Goal: Task Accomplishment & Management: Complete application form

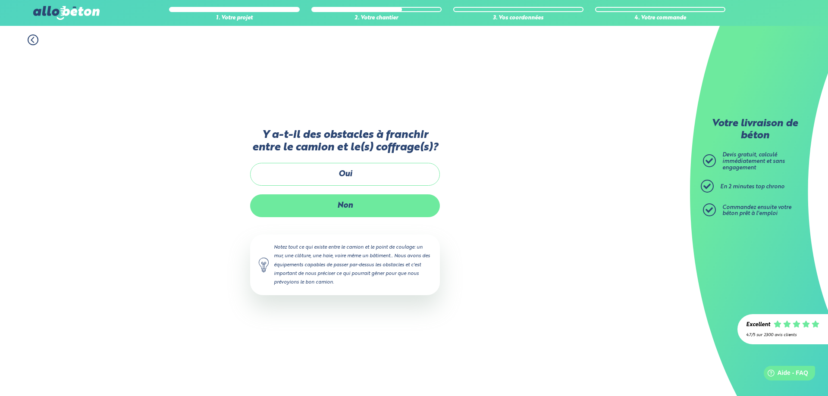
click at [345, 203] on label "Non" at bounding box center [345, 206] width 190 height 23
click at [0, 0] on input "Non" at bounding box center [0, 0] width 0 height 0
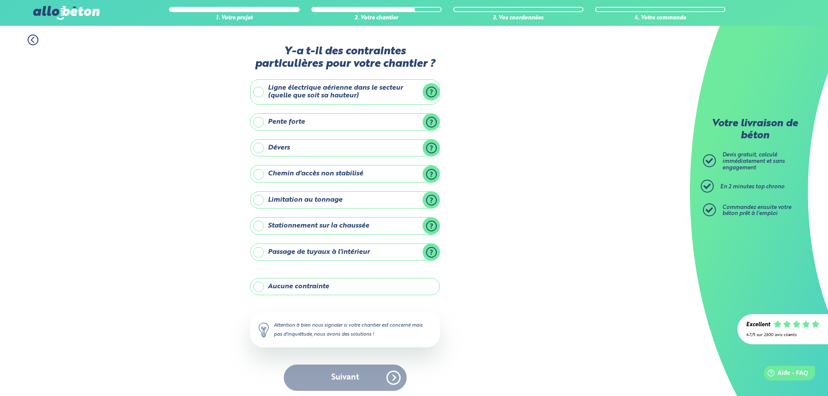
click at [311, 286] on label "Aucune contrainte" at bounding box center [345, 286] width 190 height 17
click at [0, 0] on input "Aucune contrainte" at bounding box center [0, 0] width 0 height 0
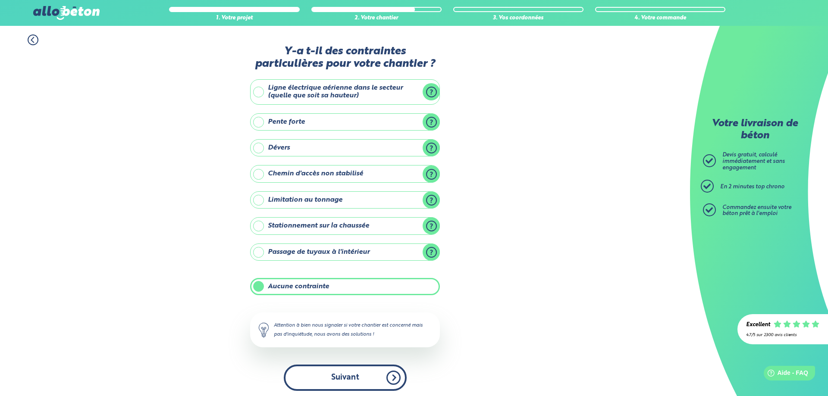
click at [341, 373] on button "Suivant" at bounding box center [345, 378] width 123 height 26
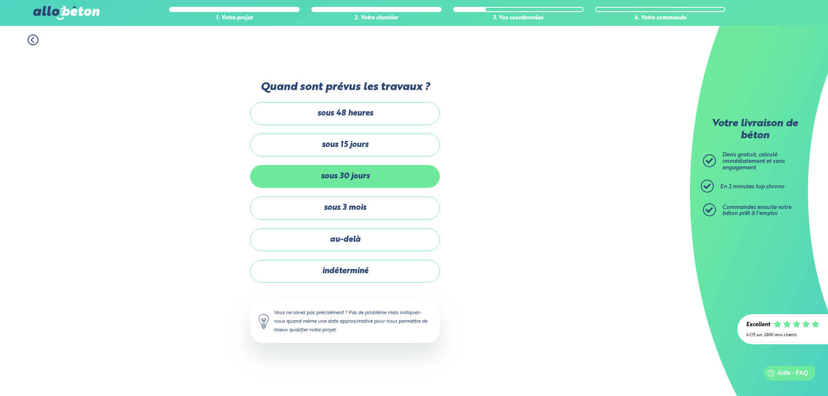
click at [343, 172] on label "sous 30 jours" at bounding box center [345, 176] width 190 height 23
click at [0, 0] on input "sous 30 jours" at bounding box center [0, 0] width 0 height 0
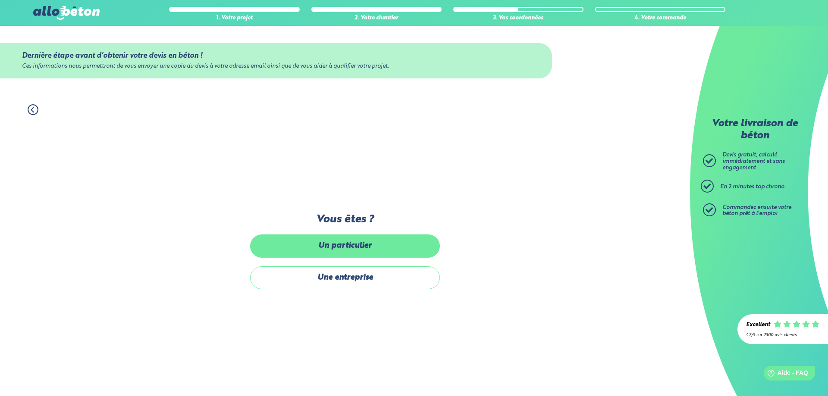
click at [347, 247] on label "Un particulier" at bounding box center [345, 246] width 190 height 23
click at [0, 0] on input "Un particulier" at bounding box center [0, 0] width 0 height 0
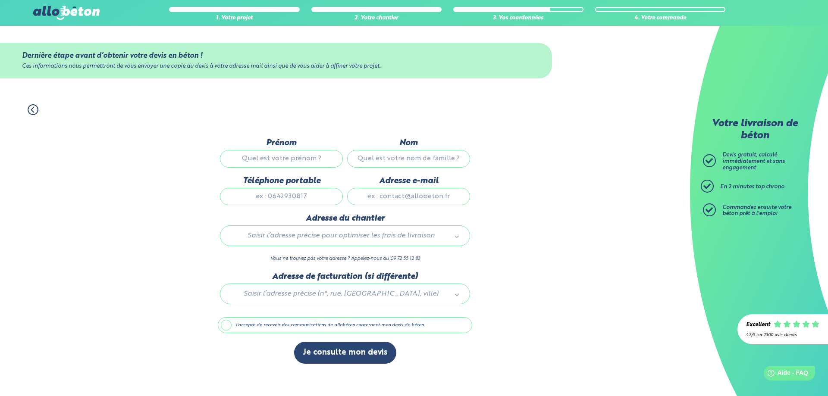
click at [313, 159] on input "Prénom" at bounding box center [281, 158] width 123 height 17
type input "k"
type input "bachir"
type input "kherbache"
type input "0782643310"
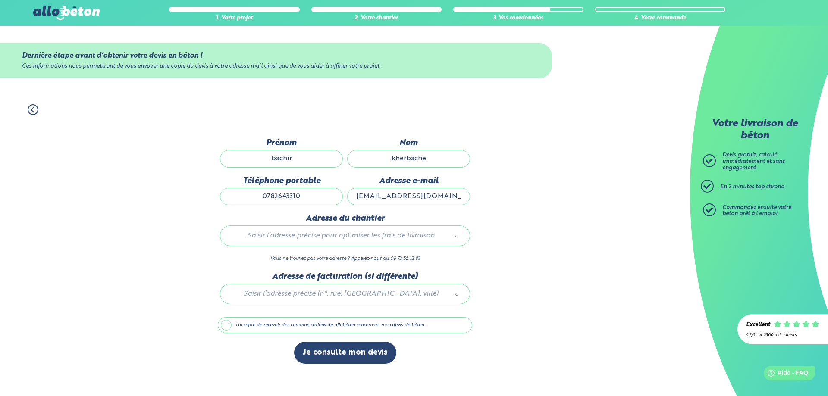
type input "[EMAIL_ADDRESS][DOMAIN_NAME]"
click at [377, 236] on body "09 72 55 12 83 Conseils et Appel Gratuits nos produits le béton prêt à l'emploi…" at bounding box center [414, 198] width 828 height 396
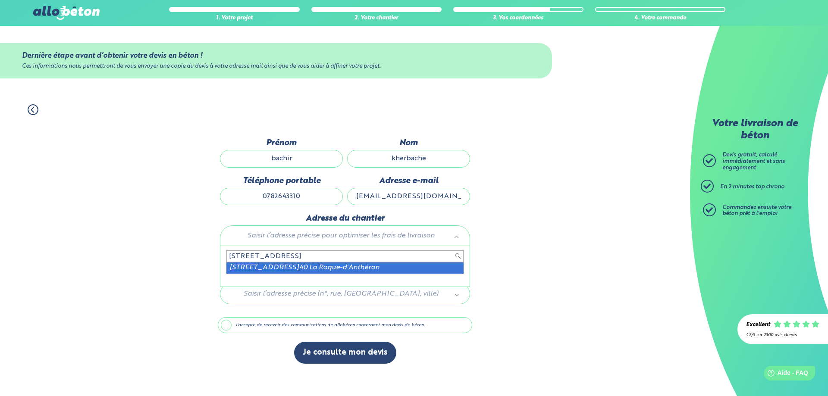
type input "[STREET_ADDRESS]"
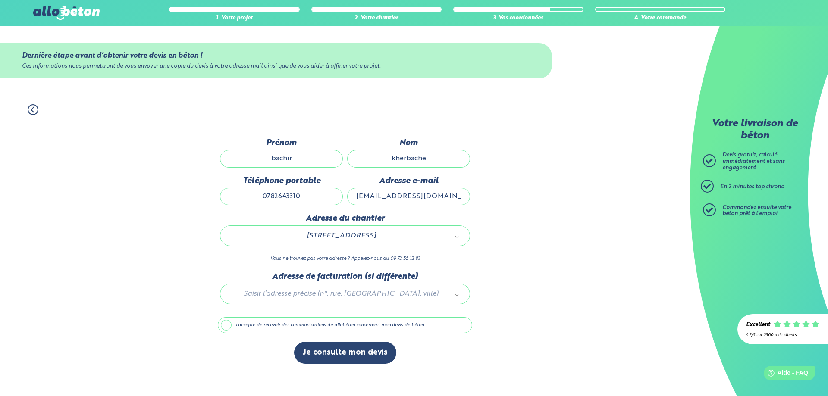
click at [230, 327] on label "J'accepte de recevoir des communications de allobéton concernant mon devis de b…" at bounding box center [345, 325] width 254 height 16
click at [0, 0] on input "J'accepte de recevoir des communications de allobéton concernant mon devis de b…" at bounding box center [0, 0] width 0 height 0
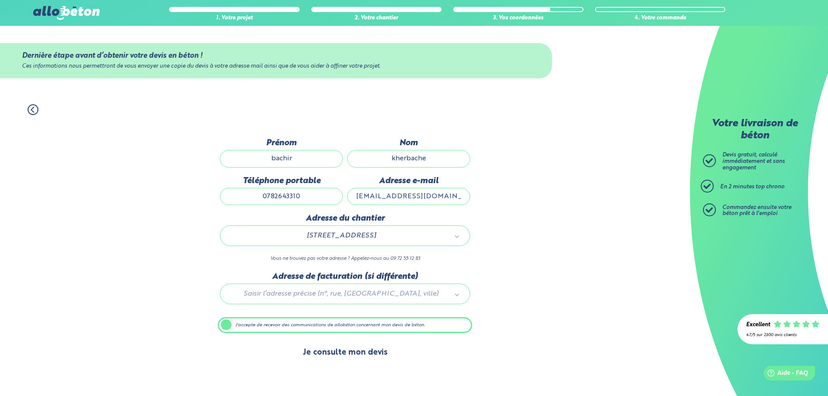
click at [337, 356] on button "Je consulte mon devis" at bounding box center [345, 353] width 102 height 22
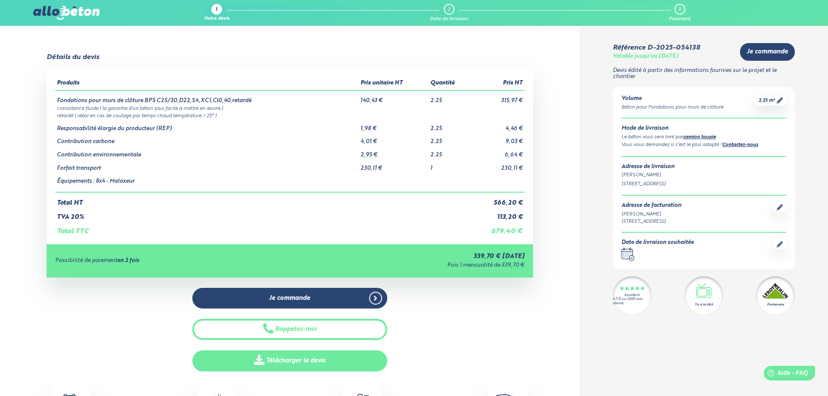
click at [307, 358] on link "Télécharger le devis" at bounding box center [289, 361] width 195 height 21
